Goal: Task Accomplishment & Management: Use online tool/utility

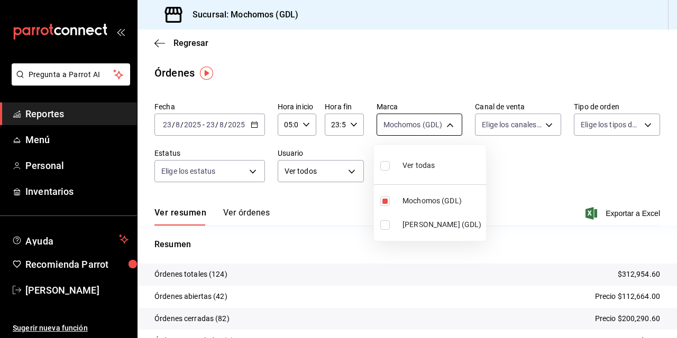
click at [447, 126] on body "Pregunta a Parrot AI Reportes Menú Personal Inventarios Ayuda Recomienda Parrot…" at bounding box center [338, 169] width 677 height 338
click at [383, 225] on input "checkbox" at bounding box center [385, 226] width 10 height 10
checkbox input "true"
type input "36c25d4a-7cb0-456c-a434-e981d54830bc,9cac9703-0c5a-4d8b-addd-5b6b571d65b9"
checkbox input "true"
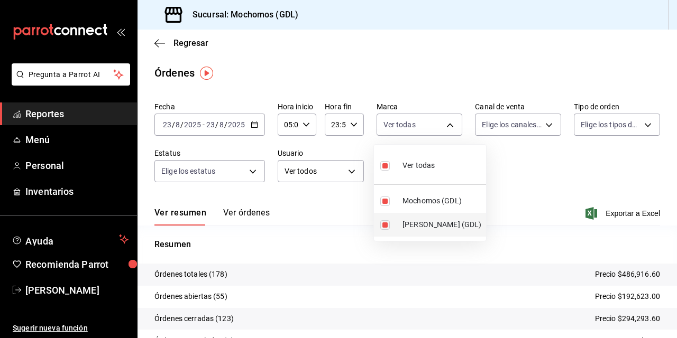
click at [383, 225] on input "checkbox" at bounding box center [385, 226] width 10 height 10
checkbox input "false"
type input "36c25d4a-7cb0-456c-a434-e981d54830bc"
checkbox input "false"
click at [385, 225] on input "checkbox" at bounding box center [385, 226] width 10 height 10
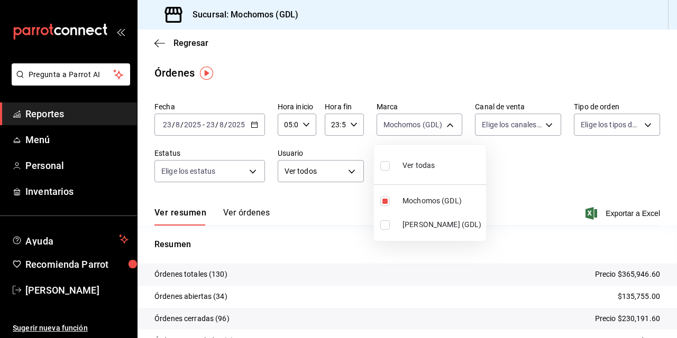
checkbox input "true"
type input "36c25d4a-7cb0-456c-a434-e981d54830bc,9cac9703-0c5a-4d8b-addd-5b6b571d65b9"
checkbox input "true"
click at [385, 225] on input "checkbox" at bounding box center [385, 226] width 10 height 10
checkbox input "false"
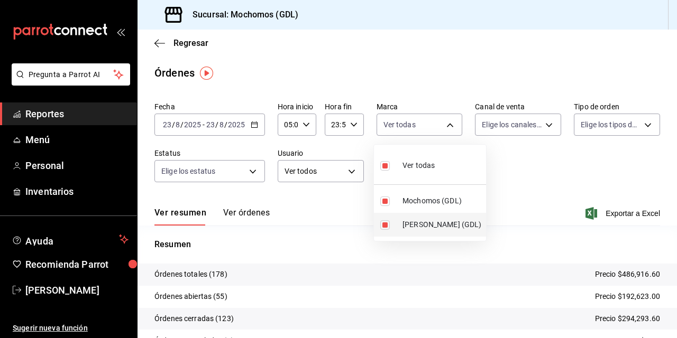
type input "36c25d4a-7cb0-456c-a434-e981d54830bc"
checkbox input "false"
click at [385, 224] on input "checkbox" at bounding box center [385, 226] width 10 height 10
checkbox input "true"
type input "36c25d4a-7cb0-456c-a434-e981d54830bc,9cac9703-0c5a-4d8b-addd-5b6b571d65b9"
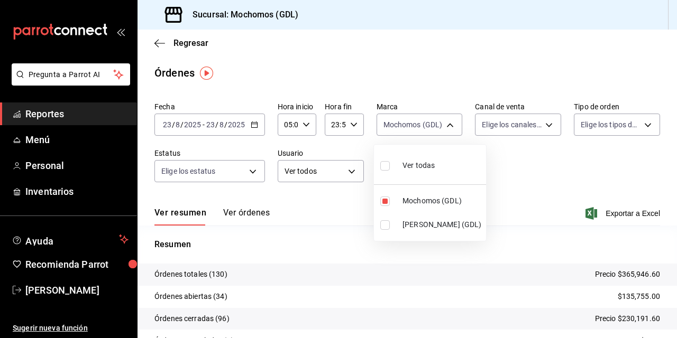
checkbox input "true"
click at [383, 199] on input "checkbox" at bounding box center [385, 202] width 10 height 10
checkbox input "false"
type input "9cac9703-0c5a-4d8b-addd-5b6b571d65b9"
checkbox input "false"
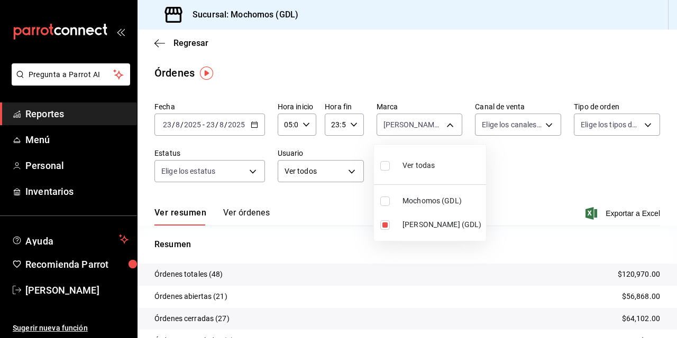
click at [520, 179] on div at bounding box center [338, 169] width 677 height 338
click at [443, 125] on body "Pregunta a Parrot AI Reportes Menú Personal Inventarios Ayuda Recomienda Parrot…" at bounding box center [338, 169] width 677 height 338
click at [386, 197] on input "checkbox" at bounding box center [385, 202] width 10 height 10
checkbox input "true"
type input "9cac9703-0c5a-4d8b-addd-5b6b571d65b9,36c25d4a-7cb0-456c-a434-e981d54830bc"
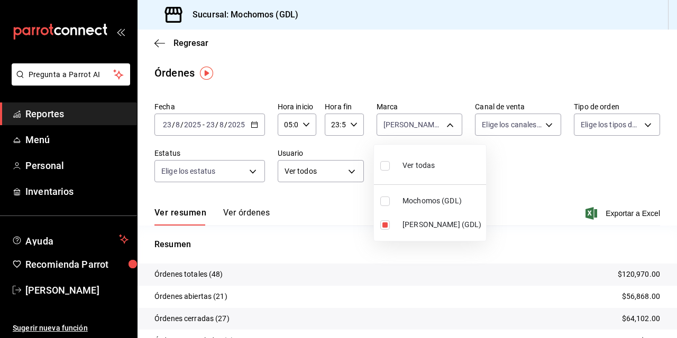
checkbox input "true"
click at [384, 224] on input "checkbox" at bounding box center [385, 226] width 10 height 10
checkbox input "false"
type input "36c25d4a-7cb0-456c-a434-e981d54830bc"
checkbox input "false"
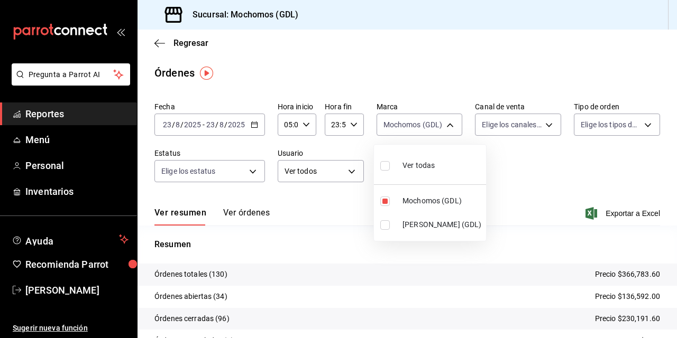
click at [530, 182] on div at bounding box center [338, 169] width 677 height 338
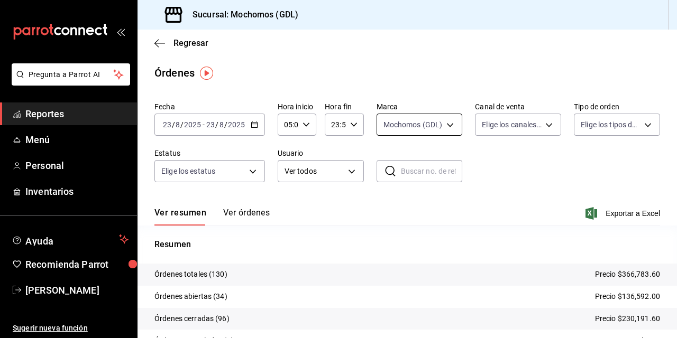
click at [447, 124] on body "Pregunta a Parrot AI Reportes Menú Personal Inventarios Ayuda Recomienda Parrot…" at bounding box center [338, 169] width 677 height 338
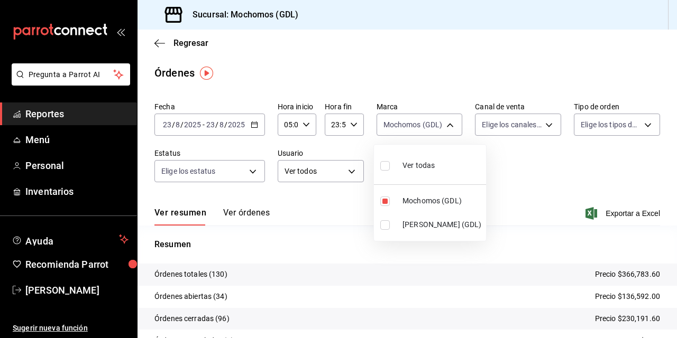
click at [383, 224] on input "checkbox" at bounding box center [385, 226] width 10 height 10
checkbox input "true"
type input "36c25d4a-7cb0-456c-a434-e981d54830bc,9cac9703-0c5a-4d8b-addd-5b6b571d65b9"
checkbox input "true"
click at [383, 224] on input "checkbox" at bounding box center [385, 226] width 10 height 10
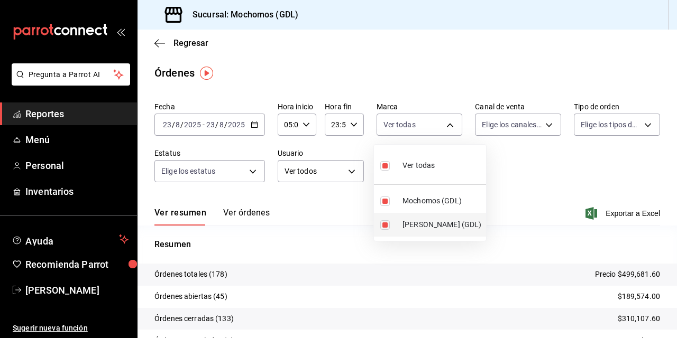
checkbox input "false"
type input "36c25d4a-7cb0-456c-a434-e981d54830bc"
checkbox input "false"
click at [515, 183] on div at bounding box center [338, 169] width 677 height 338
